Goal: Navigation & Orientation: Find specific page/section

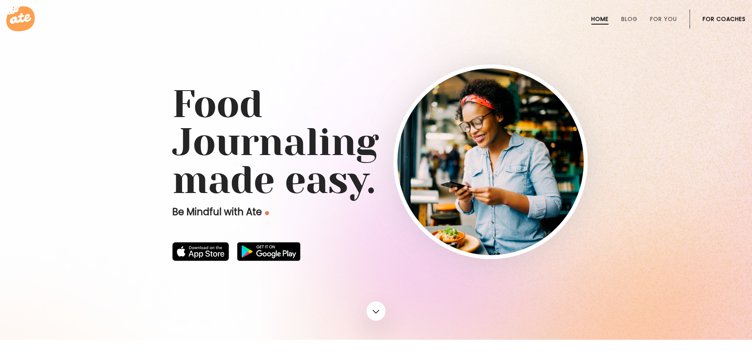
click at [708, 17] on link "For Coaches" at bounding box center [724, 19] width 43 height 6
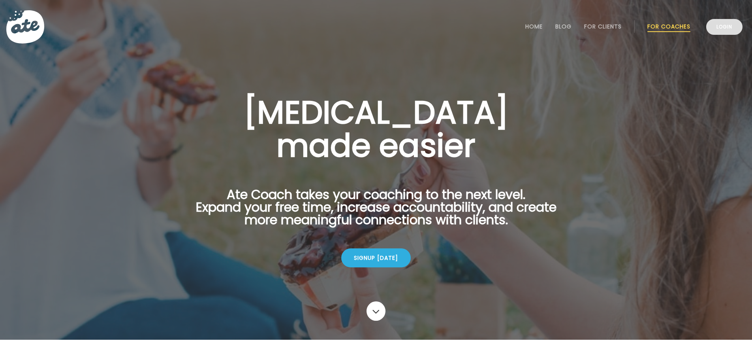
click at [714, 28] on link "Login" at bounding box center [724, 27] width 36 height 16
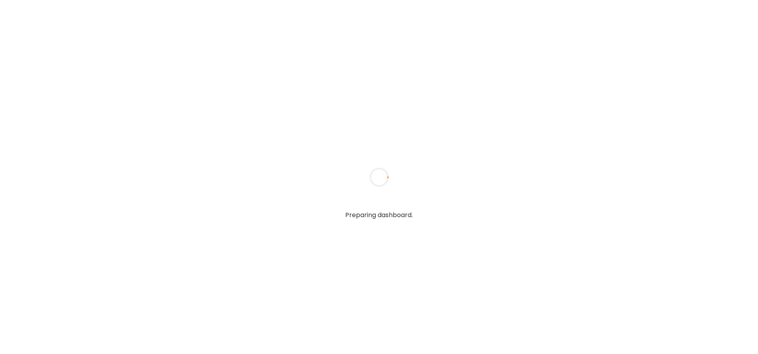
type input "**********"
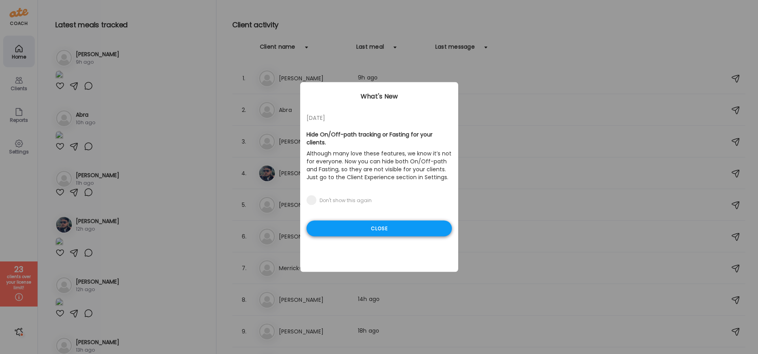
click at [382, 221] on div "Close" at bounding box center [378, 228] width 145 height 16
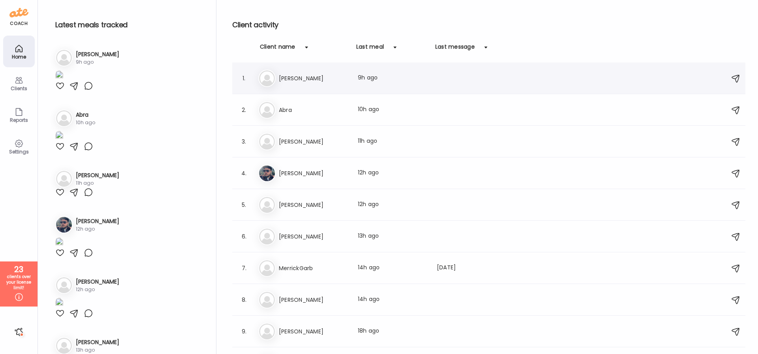
click at [312, 81] on h3 "[PERSON_NAME]" at bounding box center [314, 77] width 70 height 9
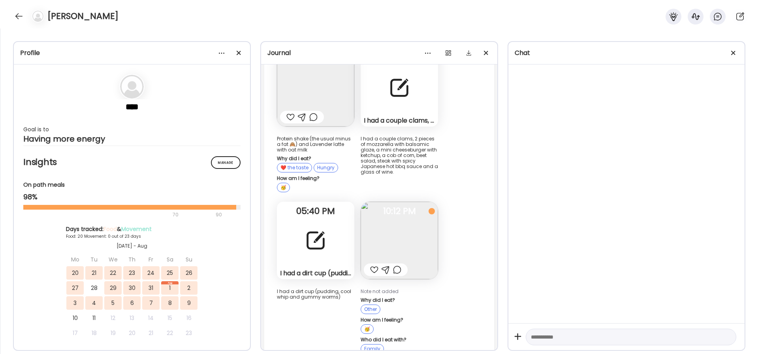
scroll to position [22931, 0]
click at [427, 218] on img at bounding box center [399, 240] width 77 height 77
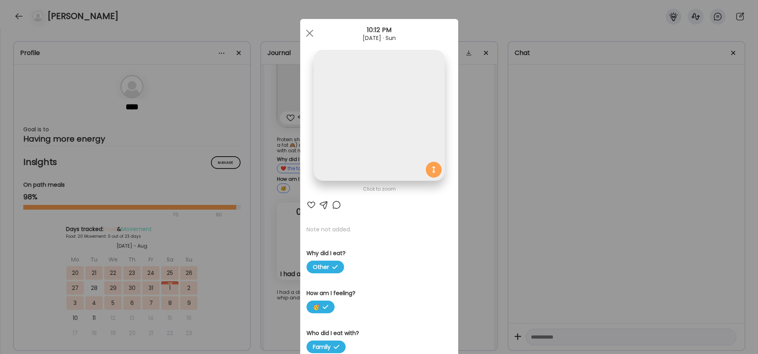
click at [427, 218] on div "Click to zoom AteMate AI Note not added. Why did I eat? Other How am I feeling?…" at bounding box center [379, 273] width 158 height 509
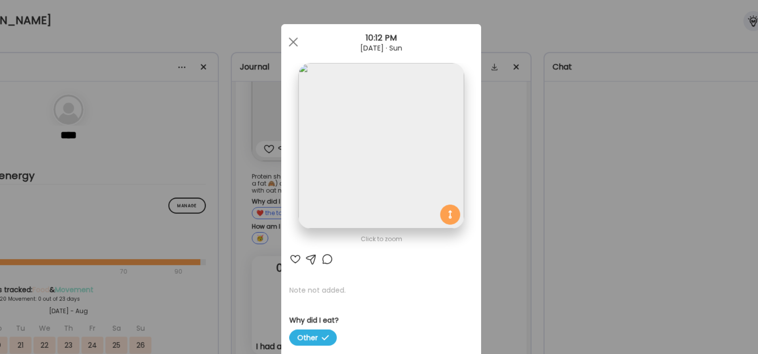
click at [459, 139] on div "Ate Coach Dashboard Wahoo! It’s official Take a moment to set up your Coach Pro…" at bounding box center [379, 177] width 758 height 354
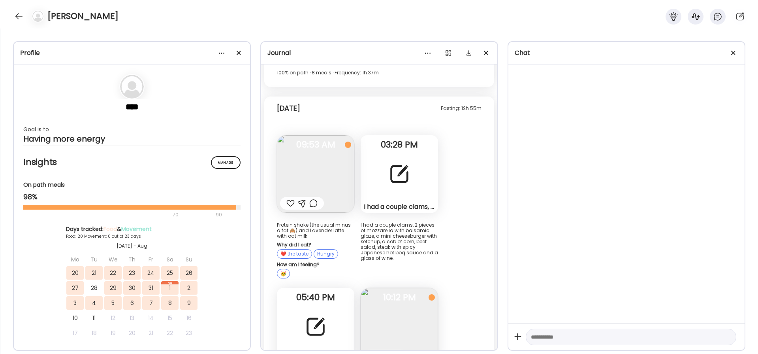
scroll to position [22845, 0]
click at [329, 136] on img at bounding box center [315, 173] width 77 height 77
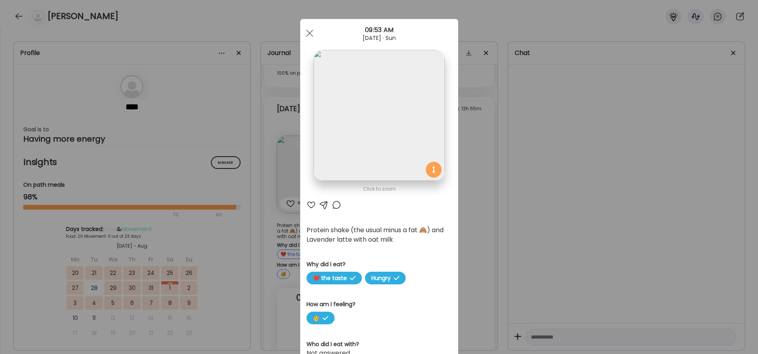
click at [480, 160] on div "Ate Coach Dashboard Wahoo! It’s official Take a moment to set up your Coach Pro…" at bounding box center [379, 177] width 758 height 354
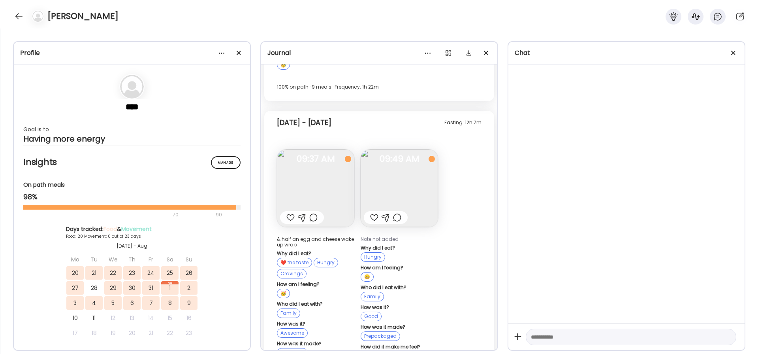
scroll to position [21816, 0]
click at [337, 171] on img at bounding box center [315, 189] width 77 height 77
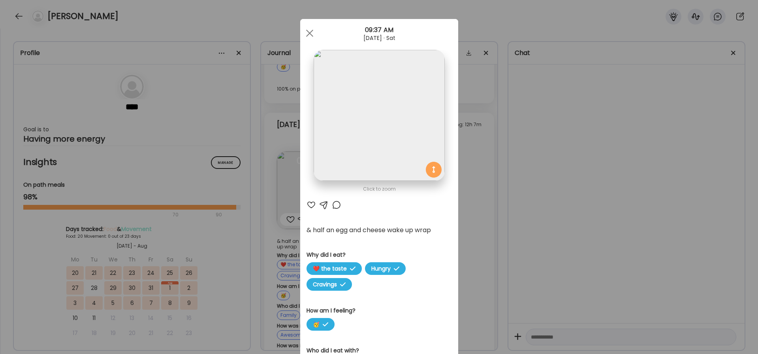
click at [556, 179] on div "Ate Coach Dashboard Wahoo! It’s official Take a moment to set up your Coach Pro…" at bounding box center [379, 177] width 758 height 354
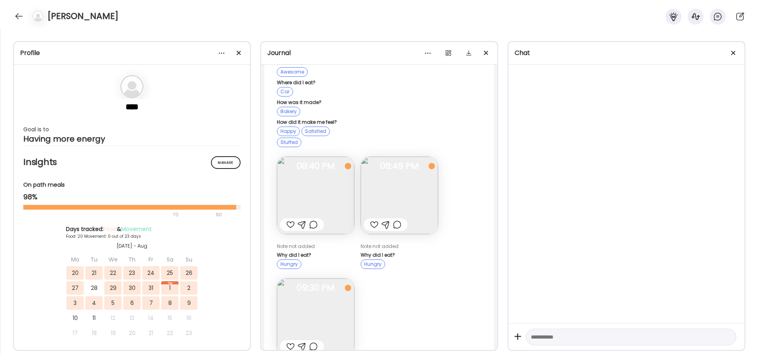
scroll to position [21477, 0]
click at [420, 172] on img at bounding box center [399, 195] width 77 height 77
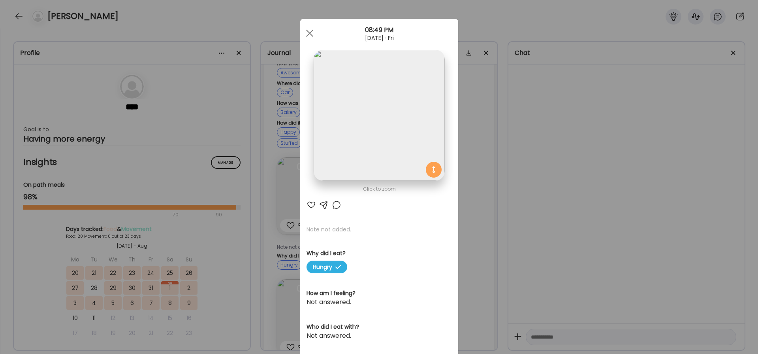
click at [473, 206] on div "Ate Coach Dashboard Wahoo! It’s official Take a moment to set up your Coach Pro…" at bounding box center [379, 177] width 758 height 354
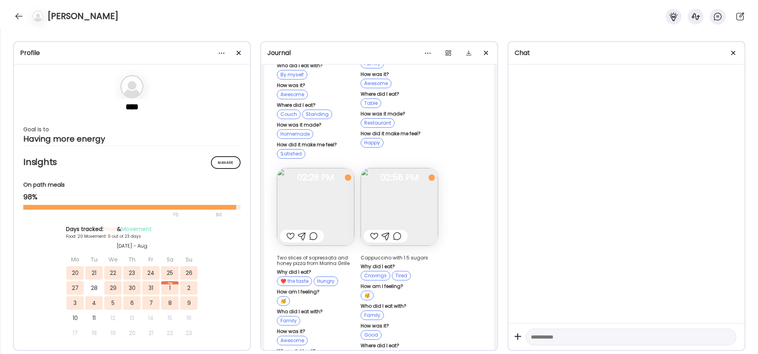
scroll to position [20951, 0]
click at [421, 183] on img at bounding box center [399, 207] width 77 height 77
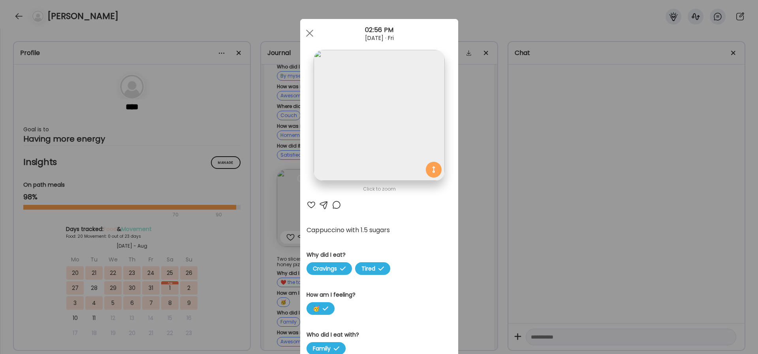
click at [472, 163] on div "Ate Coach Dashboard Wahoo! It’s official Take a moment to set up your Coach Pro…" at bounding box center [379, 177] width 758 height 354
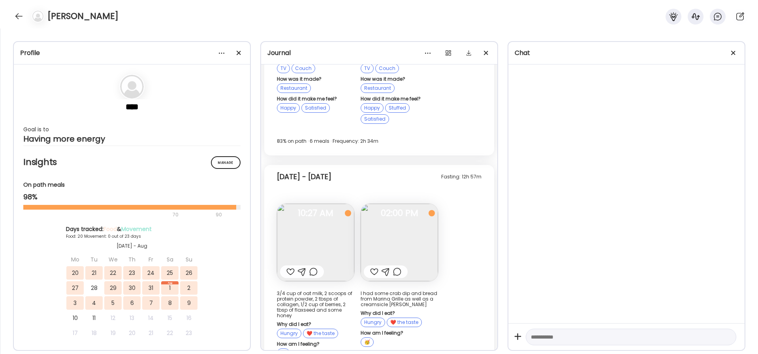
scroll to position [20654, 0]
click at [421, 204] on img at bounding box center [399, 242] width 77 height 77
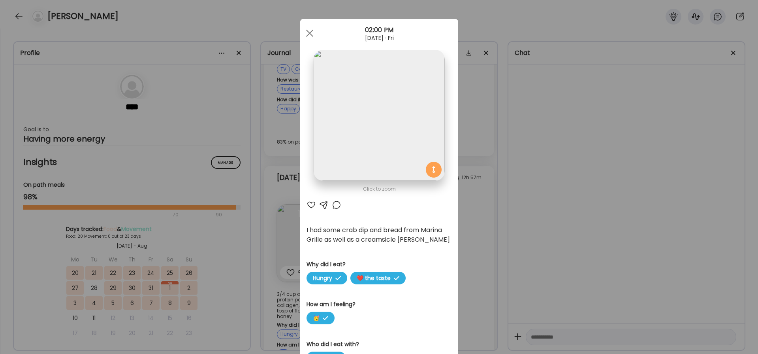
click at [475, 209] on div "Ate Coach Dashboard Wahoo! It’s official Take a moment to set up your Coach Pro…" at bounding box center [379, 177] width 758 height 354
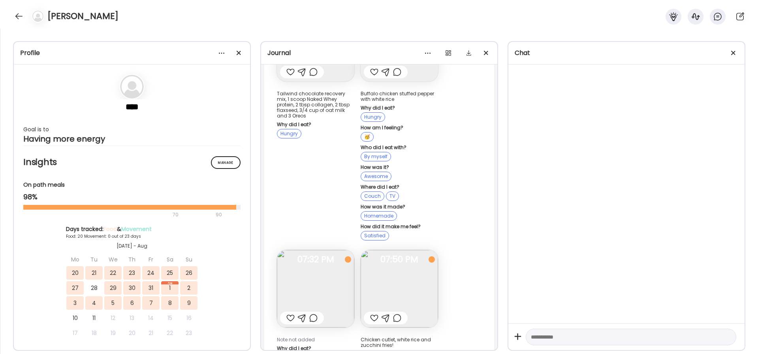
scroll to position [19306, 0]
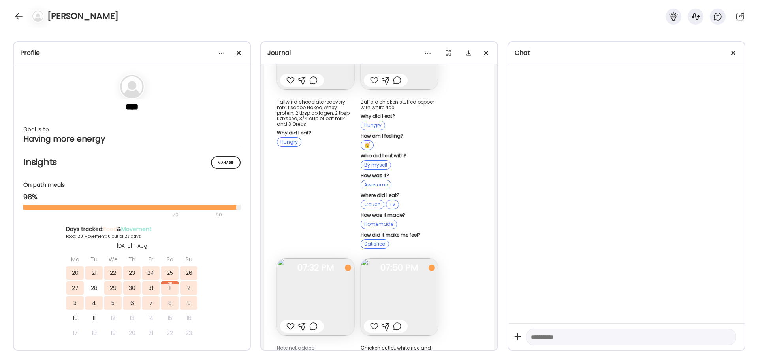
click at [25, 24] on div "[PERSON_NAME]" at bounding box center [379, 14] width 758 height 28
click at [24, 21] on div "[PERSON_NAME]" at bounding box center [379, 14] width 758 height 28
click at [22, 18] on div at bounding box center [19, 16] width 13 height 13
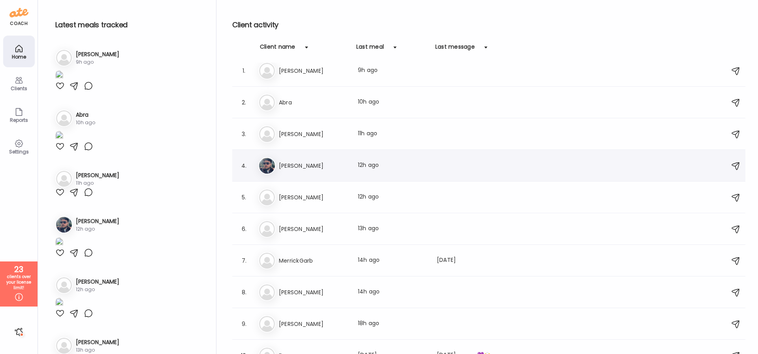
scroll to position [0, 0]
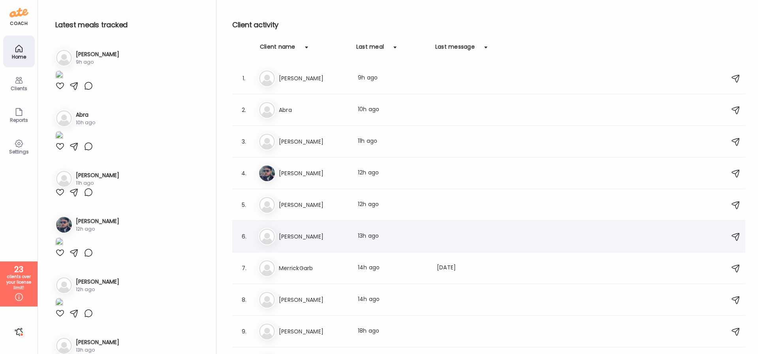
click at [339, 230] on div "[PERSON_NAME] Last meal: 13h ago" at bounding box center [489, 236] width 463 height 17
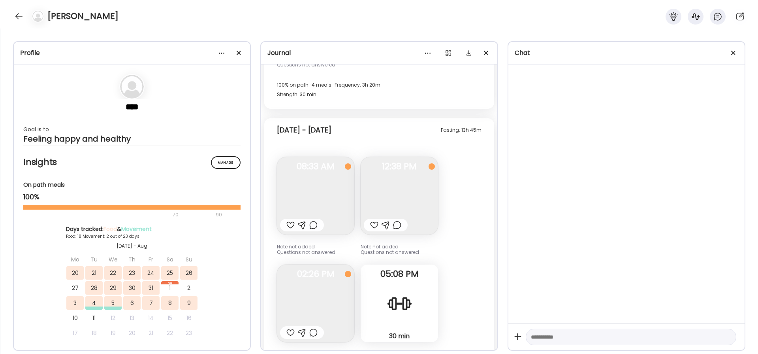
scroll to position [6631, 0]
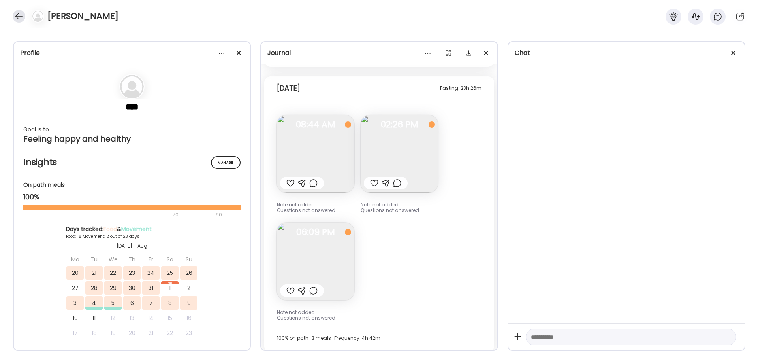
click at [19, 12] on div at bounding box center [19, 16] width 13 height 13
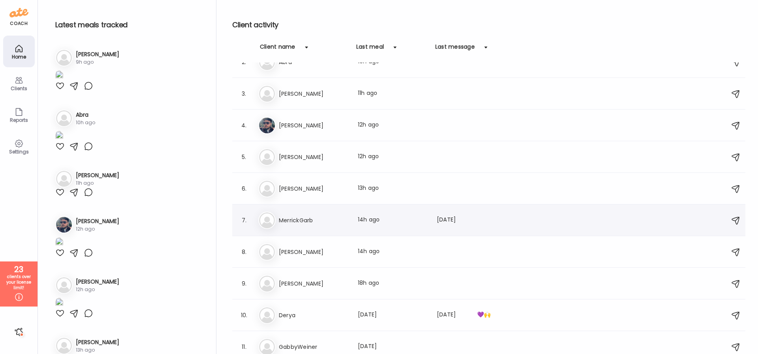
scroll to position [54, 0]
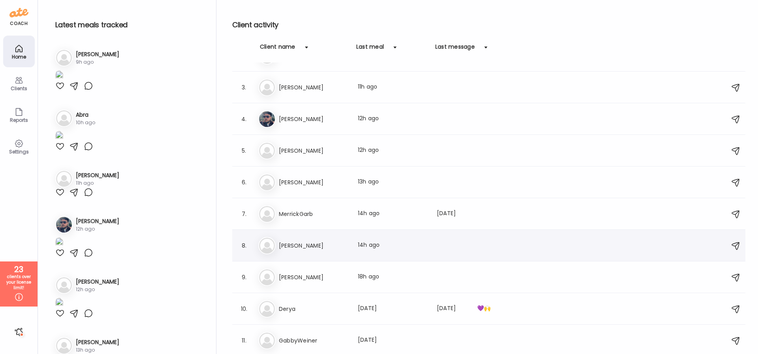
click at [323, 243] on h3 "[PERSON_NAME]" at bounding box center [314, 245] width 70 height 9
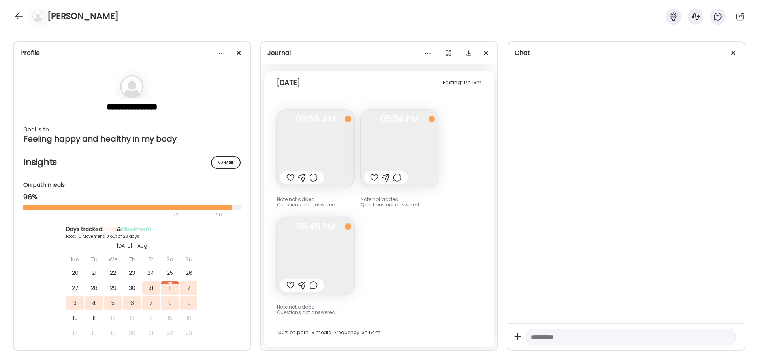
scroll to position [4925, 0]
click at [314, 148] on img at bounding box center [315, 147] width 77 height 77
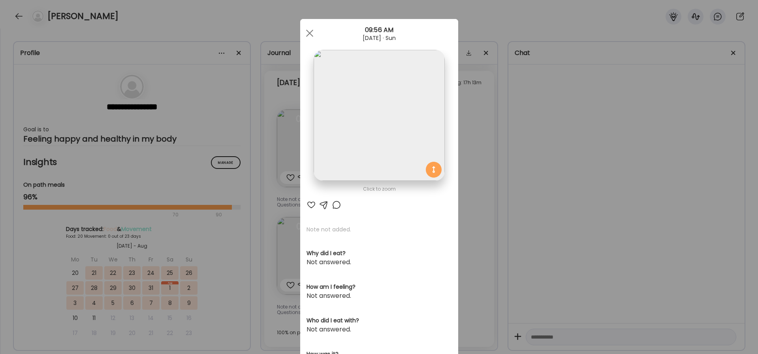
click at [487, 169] on div "Ate Coach Dashboard Wahoo! It’s official Take a moment to set up your Coach Pro…" at bounding box center [379, 177] width 758 height 354
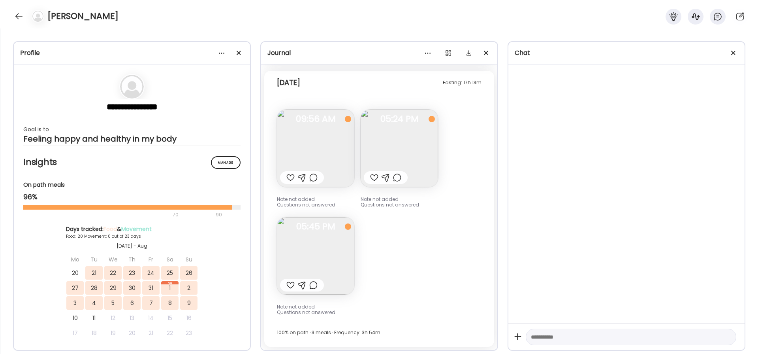
click at [325, 253] on img at bounding box center [315, 255] width 77 height 77
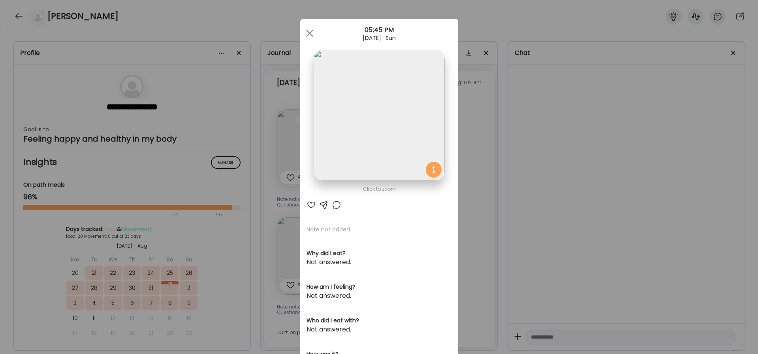
click at [480, 242] on div "Ate Coach Dashboard Wahoo! It’s official Take a moment to set up your Coach Pro…" at bounding box center [379, 177] width 758 height 354
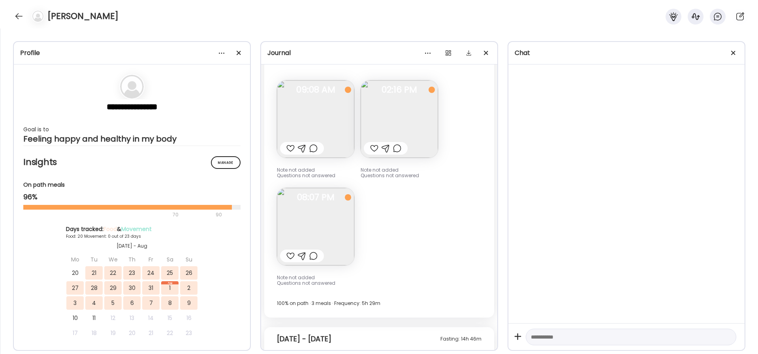
scroll to position [4477, 0]
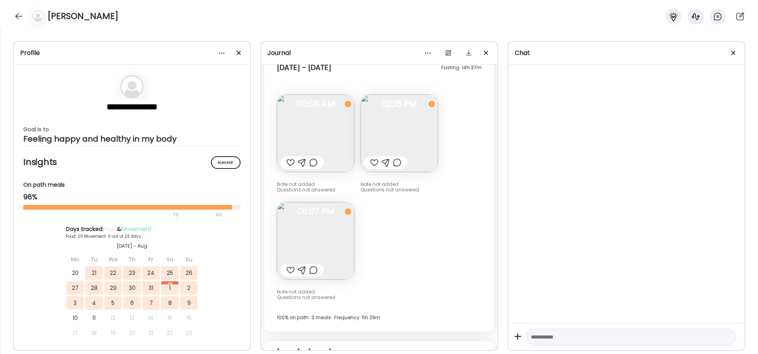
click at [341, 128] on img at bounding box center [315, 132] width 77 height 77
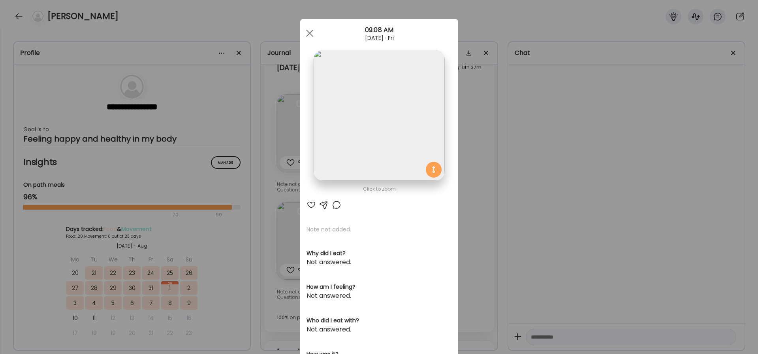
click at [523, 192] on div "Ate Coach Dashboard Wahoo! It’s official Take a moment to set up your Coach Pro…" at bounding box center [379, 177] width 758 height 354
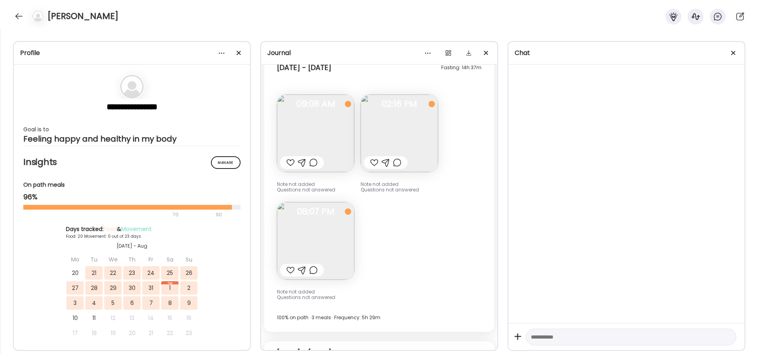
click at [409, 150] on img at bounding box center [399, 132] width 77 height 77
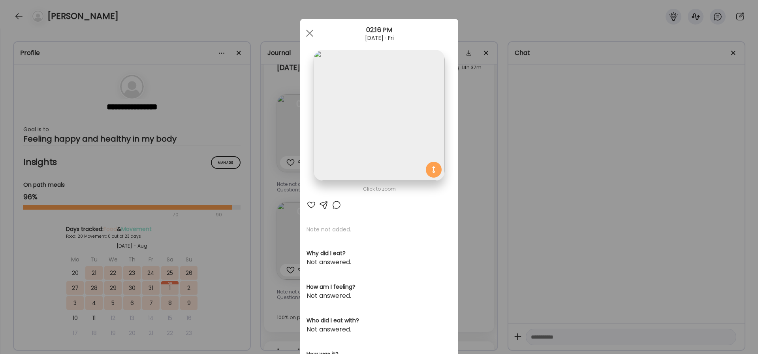
click at [506, 186] on div "Ate Coach Dashboard Wahoo! It’s official Take a moment to set up your Coach Pro…" at bounding box center [379, 177] width 758 height 354
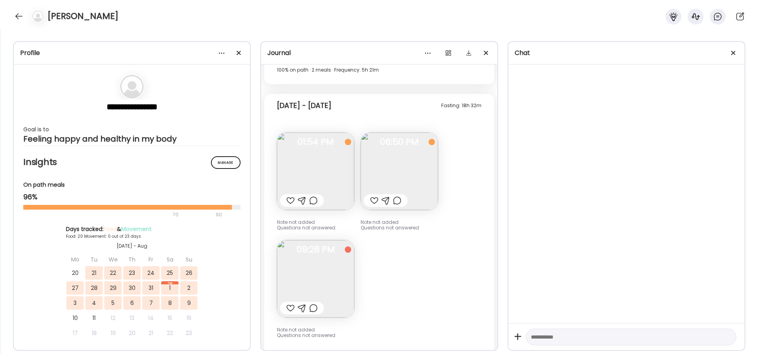
scroll to position [2880, 0]
click at [21, 17] on div at bounding box center [19, 16] width 13 height 13
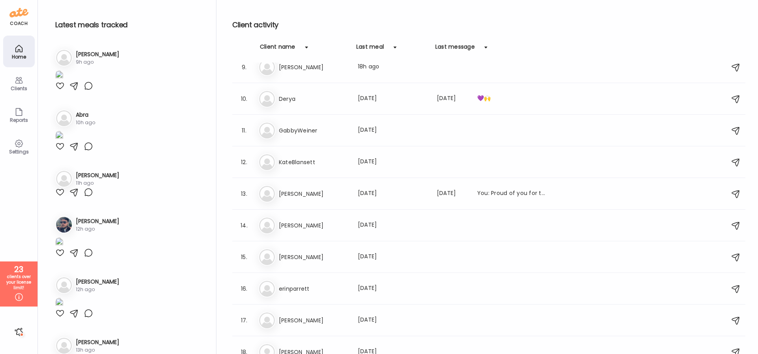
scroll to position [326, 0]
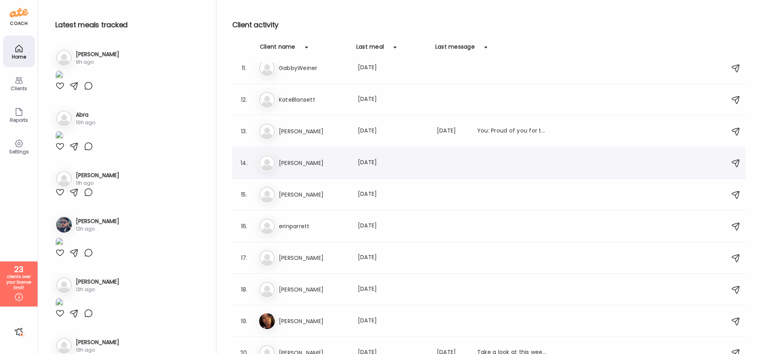
click at [325, 165] on h3 "[PERSON_NAME]" at bounding box center [314, 162] width 70 height 9
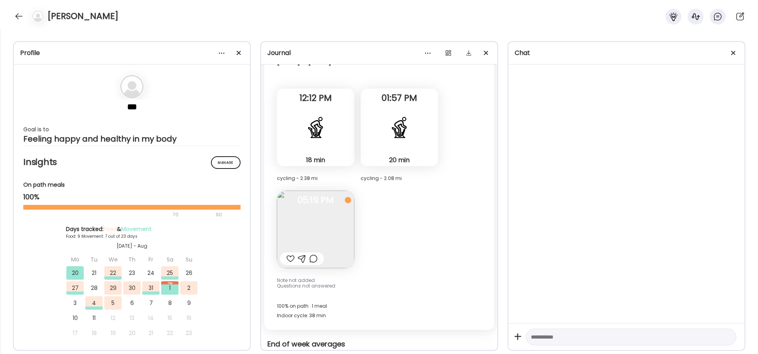
scroll to position [4015, 0]
